Goal: Task Accomplishment & Management: Complete application form

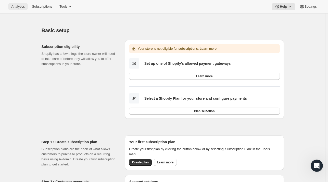
click at [20, 6] on span "Analytics" at bounding box center [18, 7] width 14 height 4
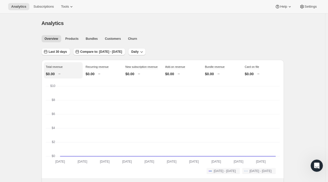
click at [40, 9] on button "Subscriptions" at bounding box center [43, 6] width 27 height 7
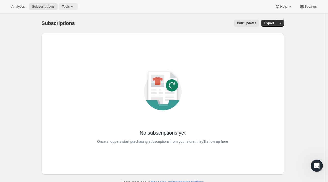
click at [70, 8] on icon at bounding box center [72, 6] width 5 height 5
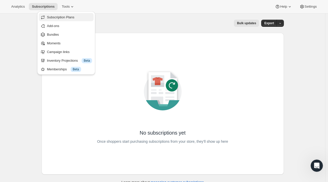
click at [62, 16] on span "Subscription Plans" at bounding box center [61, 17] width 28 height 4
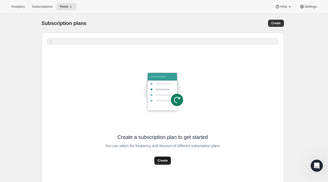
click at [164, 161] on span "Create" at bounding box center [162, 160] width 10 height 5
select select "WEEK"
select select "MONTH"
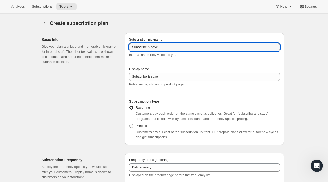
drag, startPoint x: 160, startPoint y: 47, endPoint x: 126, endPoint y: 48, distance: 33.9
click at [126, 48] on div "Subscription nickname Subscribe & save Internal name only visible to you Displa…" at bounding box center [204, 89] width 159 height 112
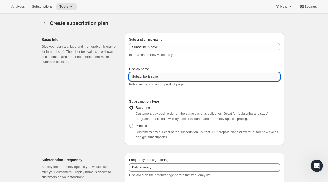
click at [162, 77] on input "Subscribe & save" at bounding box center [204, 77] width 151 height 8
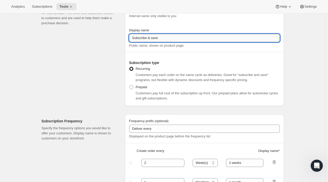
scroll to position [43, 0]
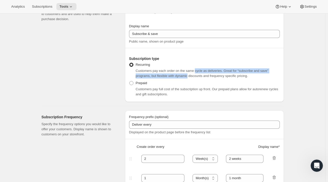
drag, startPoint x: 189, startPoint y: 76, endPoint x: 195, endPoint y: 72, distance: 6.9
click at [195, 72] on span "Customers pay each order on the same cycle as deliveries. Great for “subscribe …" at bounding box center [202, 73] width 133 height 9
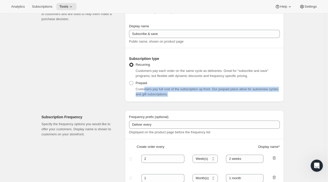
drag, startPoint x: 170, startPoint y: 95, endPoint x: 144, endPoint y: 90, distance: 26.6
click at [144, 90] on div "Customers pay full cost of the subscription up front. Our prepaid plans allow f…" at bounding box center [208, 92] width 144 height 10
click at [144, 90] on span "Customers pay full cost of the subscription up front. Our prepaid plans allow f…" at bounding box center [207, 91] width 143 height 9
drag, startPoint x: 137, startPoint y: 91, endPoint x: 170, endPoint y: 96, distance: 33.1
click at [170, 96] on div "Customers pay full cost of the subscription up front. Our prepaid plans allow f…" at bounding box center [208, 92] width 144 height 10
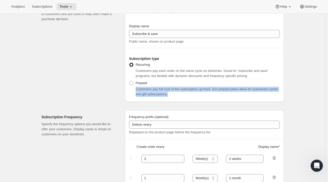
click at [170, 96] on div "Customers pay full cost of the subscription up front. Our prepaid plans allow f…" at bounding box center [208, 92] width 144 height 10
drag, startPoint x: 173, startPoint y: 94, endPoint x: 136, endPoint y: 90, distance: 38.0
click at [136, 90] on div "Customers pay full cost of the subscription up front. Our prepaid plans allow f…" at bounding box center [204, 92] width 151 height 10
drag, startPoint x: 137, startPoint y: 90, endPoint x: 174, endPoint y: 92, distance: 37.6
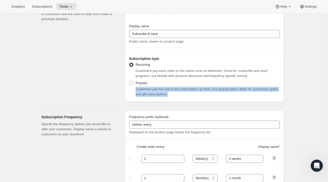
click at [174, 92] on div "Customers pay full cost of the subscription up front. Our prepaid plans allow f…" at bounding box center [208, 92] width 144 height 10
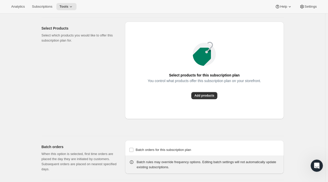
scroll to position [358, 0]
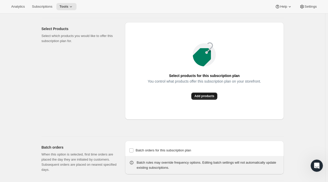
click at [206, 96] on span "Add products" at bounding box center [204, 96] width 20 height 4
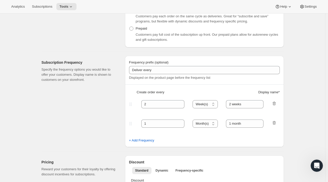
scroll to position [91, 0]
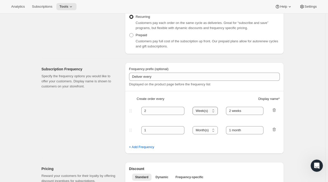
click at [207, 112] on select "Day(s) Week(s) Month(s) Year(s)" at bounding box center [205, 111] width 25 height 8
select select "MONTH"
click at [194, 107] on select "Day(s) Week(s) Month(s) Year(s)" at bounding box center [205, 111] width 25 height 8
drag, startPoint x: 153, startPoint y: 108, endPoint x: 131, endPoint y: 113, distance: 22.2
click at [131, 113] on div "2 Day(s) Week(s) Month(s) Year(s) Month(s) 2 weeks" at bounding box center [202, 111] width 149 height 8
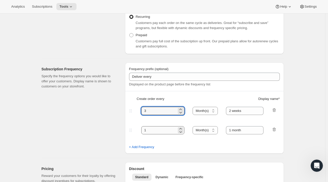
type input "3"
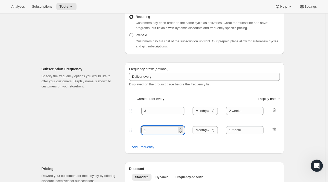
click at [160, 133] on input "1" at bounding box center [159, 130] width 36 height 8
click at [274, 129] on icon "button" at bounding box center [274, 129] width 5 height 5
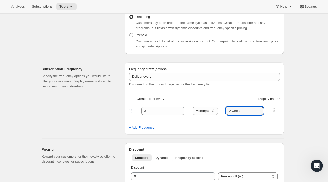
drag, startPoint x: 256, startPoint y: 110, endPoint x: 223, endPoint y: 108, distance: 32.7
click at [223, 108] on div "3 Day(s) Week(s) Month(s) Year(s) Month(s) 2 weeks" at bounding box center [202, 111] width 149 height 8
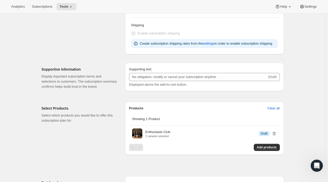
scroll to position [259, 0]
type input "3 months"
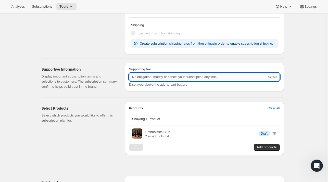
click at [236, 76] on input "Supporting text" at bounding box center [198, 77] width 138 height 8
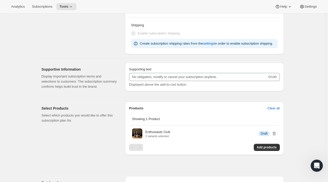
click at [304, 80] on div "Create subscription plan. This page is ready Create subscription plan Basic Inf…" at bounding box center [162, 20] width 325 height 533
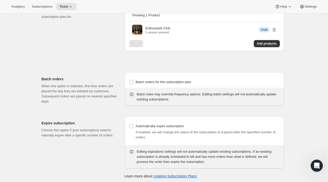
scroll to position [364, 0]
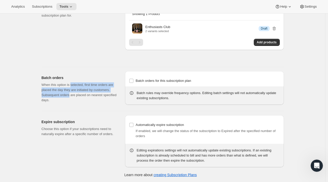
drag, startPoint x: 72, startPoint y: 83, endPoint x: 70, endPoint y: 95, distance: 11.9
click at [70, 95] on p "When this option is selected, first time orders are placed the day they are ini…" at bounding box center [79, 92] width 75 height 20
drag, startPoint x: 70, startPoint y: 99, endPoint x: 77, endPoint y: 83, distance: 17.8
click at [77, 83] on p "When this option is selected, first time orders are placed the day they are ini…" at bounding box center [79, 92] width 75 height 20
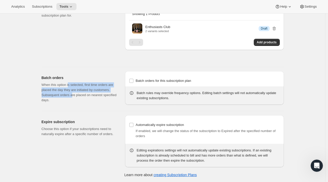
drag, startPoint x: 70, startPoint y: 84, endPoint x: 72, endPoint y: 96, distance: 12.7
click at [72, 96] on p "When this option is selected, first time orders are placed the day they are ini…" at bounding box center [79, 92] width 75 height 20
drag, startPoint x: 73, startPoint y: 101, endPoint x: 91, endPoint y: 86, distance: 23.2
click at [91, 86] on p "When this option is selected, first time orders are placed the day they are ini…" at bounding box center [79, 92] width 75 height 20
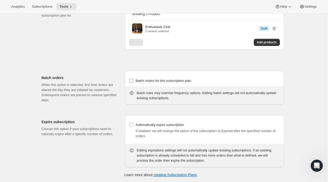
click at [132, 82] on input "Batch orders for this subscription plan" at bounding box center [131, 81] width 4 height 4
checkbox input "true"
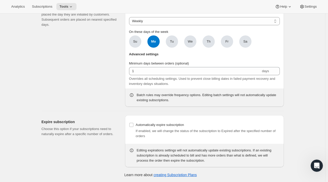
scroll to position [440, 0]
click at [172, 175] on link "creating Subscription Plans" at bounding box center [175, 175] width 43 height 4
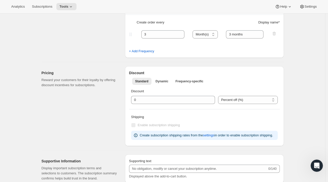
scroll to position [54, 0]
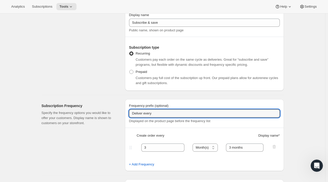
drag, startPoint x: 169, startPoint y: 112, endPoint x: 116, endPoint y: 112, distance: 53.3
click at [116, 112] on div "Subscription Frequency Specify the frequency options you would like to offer yo…" at bounding box center [160, 133] width 246 height 76
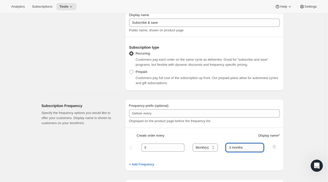
drag, startPoint x: 244, startPoint y: 147, endPoint x: 228, endPoint y: 146, distance: 16.9
click at [228, 146] on input "3 months" at bounding box center [244, 148] width 37 height 8
drag, startPoint x: 254, startPoint y: 145, endPoint x: 216, endPoint y: 141, distance: 37.9
click at [216, 141] on div "Frequency prefix (optional) Displayed on the product page before the frequency …" at bounding box center [204, 135] width 159 height 72
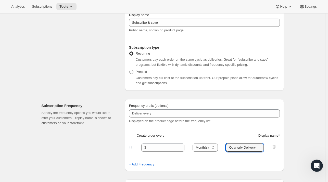
type input "Quarterly Delivery"
click at [279, 125] on div "Frequency prefix (optional) Displayed on the product page before the frequency …" at bounding box center [204, 115] width 151 height 25
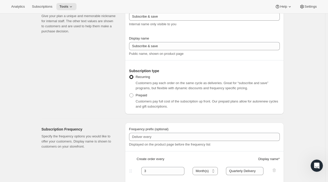
scroll to position [30, 0]
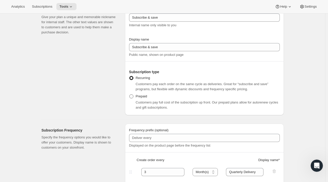
click at [137, 96] on span "Prepaid" at bounding box center [141, 96] width 11 height 4
click at [130, 95] on input "Prepaid" at bounding box center [129, 94] width 0 height 0
radio input "true"
select select "MONTH"
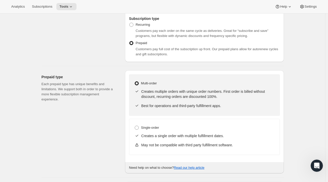
scroll to position [88, 0]
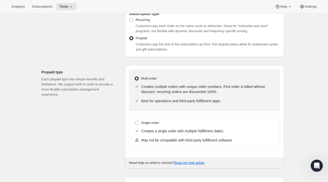
click at [159, 88] on p "Creates multiple orders with unique order numbers. First order is billed withou…" at bounding box center [207, 89] width 133 height 10
drag, startPoint x: 159, startPoint y: 88, endPoint x: 192, endPoint y: 89, distance: 32.4
click at [192, 89] on p "Creates multiple orders with unique order numbers. First order is billed withou…" at bounding box center [207, 89] width 133 height 10
drag, startPoint x: 150, startPoint y: 100, endPoint x: 188, endPoint y: 102, distance: 38.0
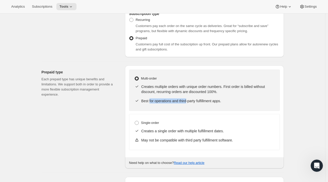
click at [188, 102] on p "Best for operations and third-party fulfillment apps." at bounding box center [207, 100] width 133 height 5
click at [148, 124] on span "Single-order" at bounding box center [150, 123] width 18 height 4
click at [135, 121] on input "Single-order" at bounding box center [135, 121] width 0 height 0
radio input "true"
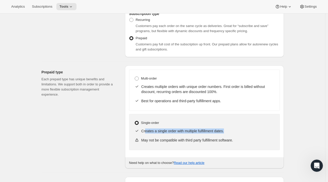
drag, startPoint x: 227, startPoint y: 132, endPoint x: 147, endPoint y: 133, distance: 79.8
click at [147, 133] on p "Creates a single order with multiple fulfillment dates." at bounding box center [207, 131] width 133 height 5
drag, startPoint x: 147, startPoint y: 133, endPoint x: 151, endPoint y: 133, distance: 4.3
click at [151, 133] on p "Creates a single order with multiple fulfillment dates." at bounding box center [207, 131] width 133 height 5
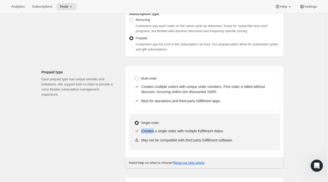
click at [151, 133] on p "Creates a single order with multiple fulfillment dates." at bounding box center [207, 131] width 133 height 5
click at [137, 82] on label "Multi-order" at bounding box center [145, 78] width 22 height 7
click at [135, 77] on input "Multi-order" at bounding box center [135, 77] width 0 height 0
radio input "true"
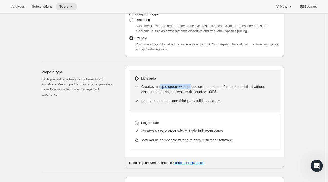
drag, startPoint x: 160, startPoint y: 85, endPoint x: 191, endPoint y: 86, distance: 30.9
click at [191, 86] on p "Creates multiple orders with unique order numbers. First order is billed withou…" at bounding box center [207, 89] width 133 height 10
click at [173, 87] on p "Creates multiple orders with unique order numbers. First order is billed withou…" at bounding box center [207, 89] width 133 height 10
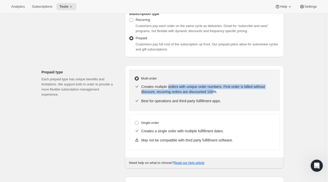
drag, startPoint x: 173, startPoint y: 87, endPoint x: 210, endPoint y: 91, distance: 37.7
click at [210, 91] on p "Creates multiple orders with unique order numbers. First order is billed withou…" at bounding box center [207, 89] width 133 height 10
drag, startPoint x: 221, startPoint y: 95, endPoint x: 195, endPoint y: 89, distance: 27.1
click at [195, 89] on div "Creates multiple orders with unique order numbers. First order is billed withou…" at bounding box center [204, 89] width 140 height 14
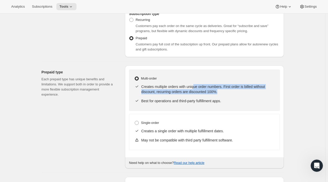
click at [195, 89] on p "Creates multiple orders with unique order numbers. First order is billed withou…" at bounding box center [207, 89] width 133 height 10
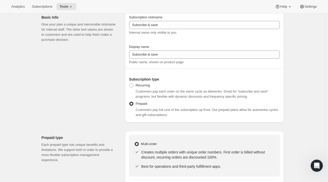
scroll to position [21, 0]
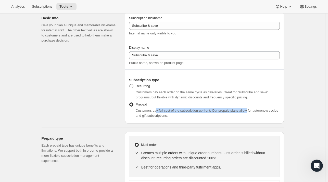
drag, startPoint x: 157, startPoint y: 110, endPoint x: 248, endPoint y: 110, distance: 91.3
click at [248, 110] on span "Customers pay full cost of the subscription up front. Our prepaid plans allow f…" at bounding box center [207, 113] width 143 height 9
click at [145, 83] on label "Recurring" at bounding box center [139, 86] width 21 height 7
click at [130, 84] on input "Recurring" at bounding box center [129, 84] width 0 height 0
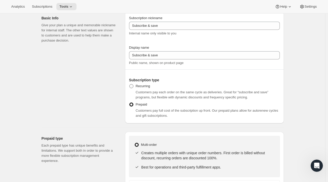
radio input "true"
select select "MONTH"
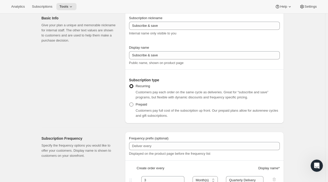
click at [143, 104] on span "Prepaid" at bounding box center [141, 105] width 11 height 4
click at [130, 103] on input "Prepaid" at bounding box center [129, 103] width 0 height 0
radio input "true"
select select "MONTH"
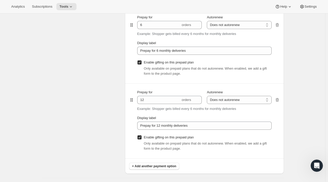
scroll to position [338, 0]
click at [153, 63] on span "Enable gifting on this prepaid plan" at bounding box center [169, 63] width 50 height 4
click at [142, 63] on input "Enable gifting on this prepaid plan" at bounding box center [139, 63] width 4 height 4
click at [157, 65] on span "Enable gifting on this prepaid plan" at bounding box center [169, 62] width 50 height 5
click at [142, 65] on input "Enable gifting on this prepaid plan" at bounding box center [139, 63] width 4 height 4
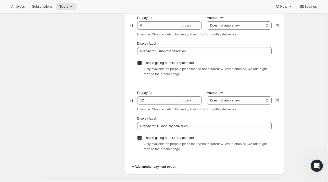
checkbox input "true"
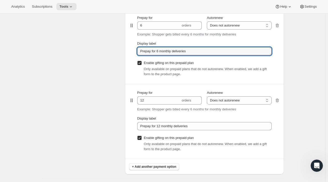
drag, startPoint x: 205, startPoint y: 52, endPoint x: 131, endPoint y: 47, distance: 74.6
click at [131, 47] on div "Prepay for 6 orders Autorenew Does not autorenew Renews after prepaid period Do…" at bounding box center [204, 46] width 151 height 75
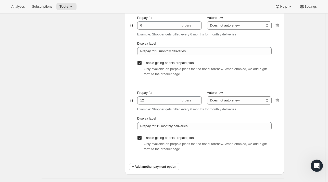
click at [116, 54] on div "Prepaid terms Reward your customers for their loyalty by providing discount inc…" at bounding box center [81, 70] width 79 height 208
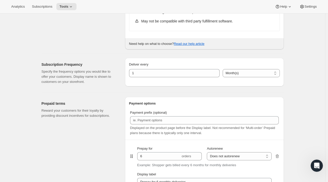
scroll to position [206, 0]
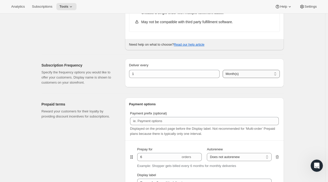
click at [240, 74] on select "Day(s) Week(s) Month(s) Year(s)" at bounding box center [251, 74] width 57 height 8
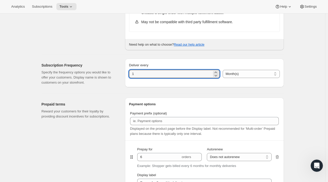
click at [195, 79] on div "Deliver every 1 Day(s) Week(s) Month(s) Year(s) Month(s)" at bounding box center [204, 73] width 151 height 20
drag, startPoint x: 167, startPoint y: 70, endPoint x: 100, endPoint y: 68, distance: 67.4
click at [100, 68] on div "Subscription Frequency Specify the frequency options you would like to offer yo…" at bounding box center [160, 72] width 246 height 35
type input "3"
click at [100, 68] on div "Subscription Frequency Specify the frequency options you would like to offer yo…" at bounding box center [79, 74] width 75 height 22
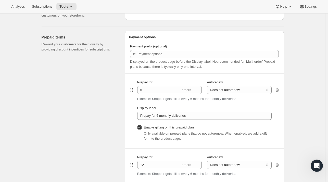
scroll to position [273, 0]
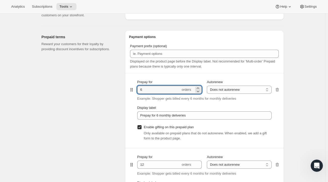
drag, startPoint x: 154, startPoint y: 89, endPoint x: 129, endPoint y: 87, distance: 25.1
click at [129, 87] on div "Payment options Payment prefix (optional) Displayed on the product page before …" at bounding box center [204, 134] width 159 height 208
type input "4"
click at [106, 97] on div "Prepaid terms Reward your customers for their loyalty by providing discount inc…" at bounding box center [81, 134] width 79 height 208
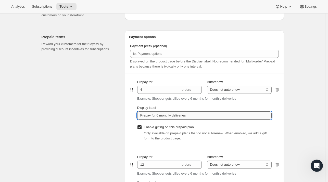
click at [158, 116] on input "Prepay for 6 monthly deliveries" at bounding box center [204, 115] width 134 height 8
drag, startPoint x: 189, startPoint y: 115, endPoint x: 157, endPoint y: 115, distance: 31.6
click at [157, 115] on input "Prepay for 6 monthly deliveries" at bounding box center [204, 115] width 134 height 8
click at [97, 110] on div "Prepaid terms Reward your customers for their loyalty by providing discount inc…" at bounding box center [81, 134] width 79 height 208
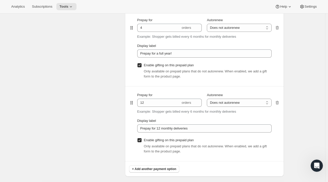
scroll to position [335, 0]
click at [277, 103] on icon "button" at bounding box center [277, 104] width 1 height 2
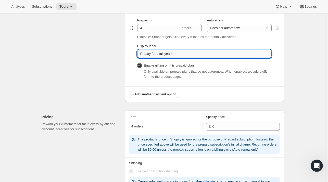
drag, startPoint x: 179, startPoint y: 53, endPoint x: 160, endPoint y: 53, distance: 19.1
click at [160, 53] on input "Prepay for a full year!" at bounding box center [204, 54] width 134 height 8
type input "Prepay for 4 quarterly deliveries (1 full year)"
click at [104, 67] on div "Prepaid terms Reward your customers for their loyalty by providing discount inc…" at bounding box center [81, 35] width 79 height 133
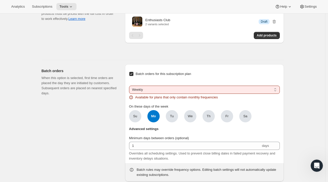
scroll to position [597, 0]
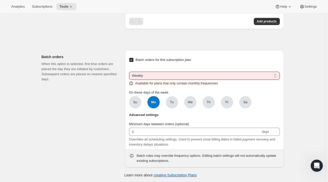
click at [151, 73] on select "Weekly Monthly Yearly" at bounding box center [204, 76] width 151 height 8
select select "MONTHDAY"
click at [130, 72] on select "Weekly Monthly Yearly" at bounding box center [204, 76] width 151 height 8
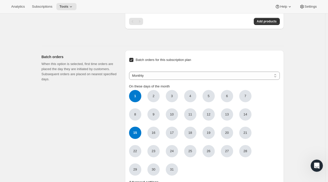
click at [136, 136] on span "15" at bounding box center [135, 133] width 12 height 12
click input "15" at bounding box center [0, 0] width 0 height 0
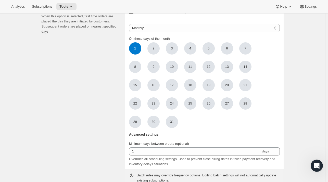
scroll to position [644, 0]
click at [224, 44] on span "6" at bounding box center [227, 49] width 12 height 12
click at [0, 0] on input "6" at bounding box center [0, 0] width 0 height 0
click at [139, 46] on span "1" at bounding box center [135, 49] width 12 height 12
click input "1" at bounding box center [0, 0] width 0 height 0
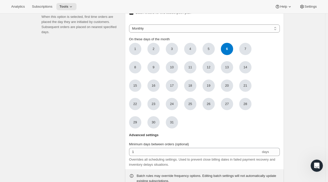
scroll to position [664, 0]
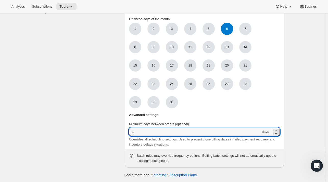
drag, startPoint x: 140, startPoint y: 131, endPoint x: 122, endPoint y: 132, distance: 17.4
click at [122, 132] on div "Batch orders When this option is selected, first time orders are placed the day…" at bounding box center [160, 73] width 246 height 189
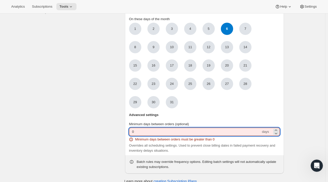
click at [142, 130] on input "0" at bounding box center [195, 132] width 132 height 8
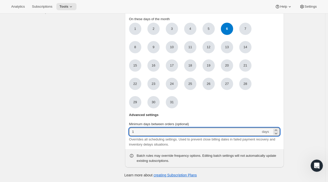
type input "1"
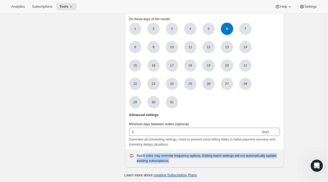
drag, startPoint x: 172, startPoint y: 161, endPoint x: 144, endPoint y: 156, distance: 28.6
click at [144, 156] on div "Batch rules may override frequency options. Editing batch settings will not aut…" at bounding box center [208, 158] width 143 height 10
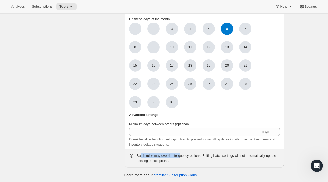
drag, startPoint x: 141, startPoint y: 157, endPoint x: 181, endPoint y: 152, distance: 40.5
click at [181, 153] on div "Batch rules may override frequency options. Editing batch settings will not aut…" at bounding box center [208, 158] width 143 height 10
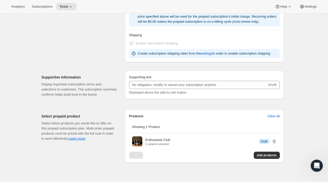
scroll to position [463, 0]
